Goal: Information Seeking & Learning: Learn about a topic

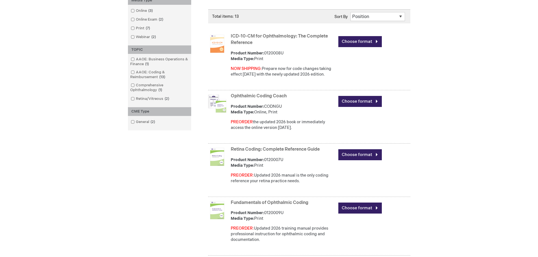
scroll to position [169, 0]
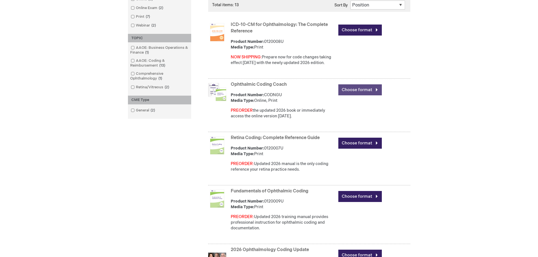
click at [363, 89] on link "Choose format" at bounding box center [359, 89] width 43 height 11
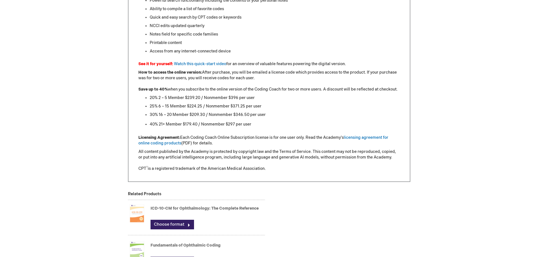
scroll to position [508, 0]
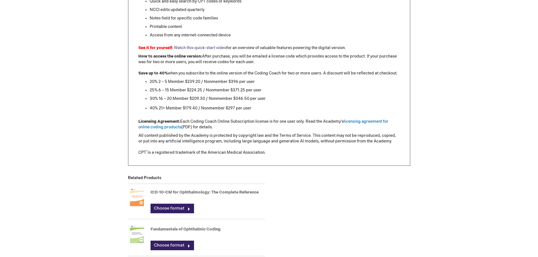
click at [209, 47] on link "Watch this quick-start video" at bounding box center [200, 47] width 52 height 5
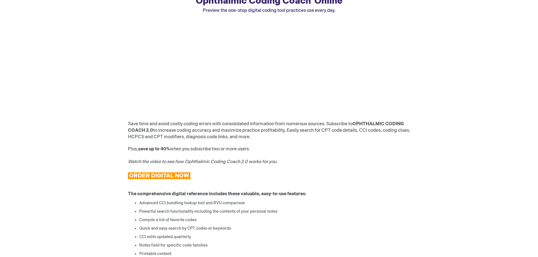
scroll to position [113, 0]
